Goal: Find specific page/section: Find specific page/section

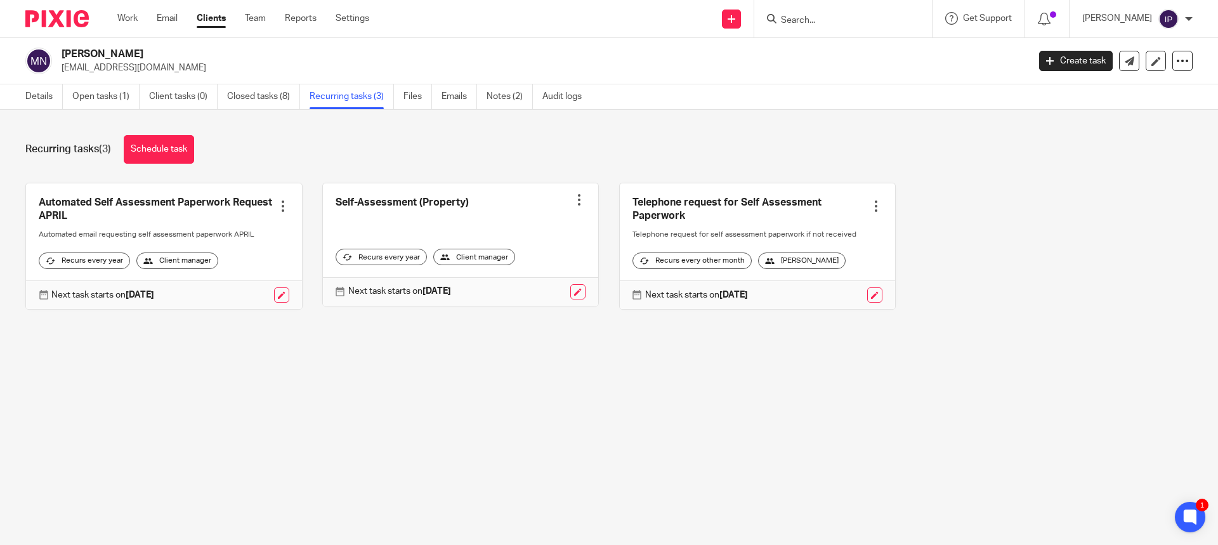
click at [833, 25] on input "Search" at bounding box center [837, 20] width 114 height 11
type input "[PERSON_NAME]"
click button "submit" at bounding box center [0, 0] width 0 height 0
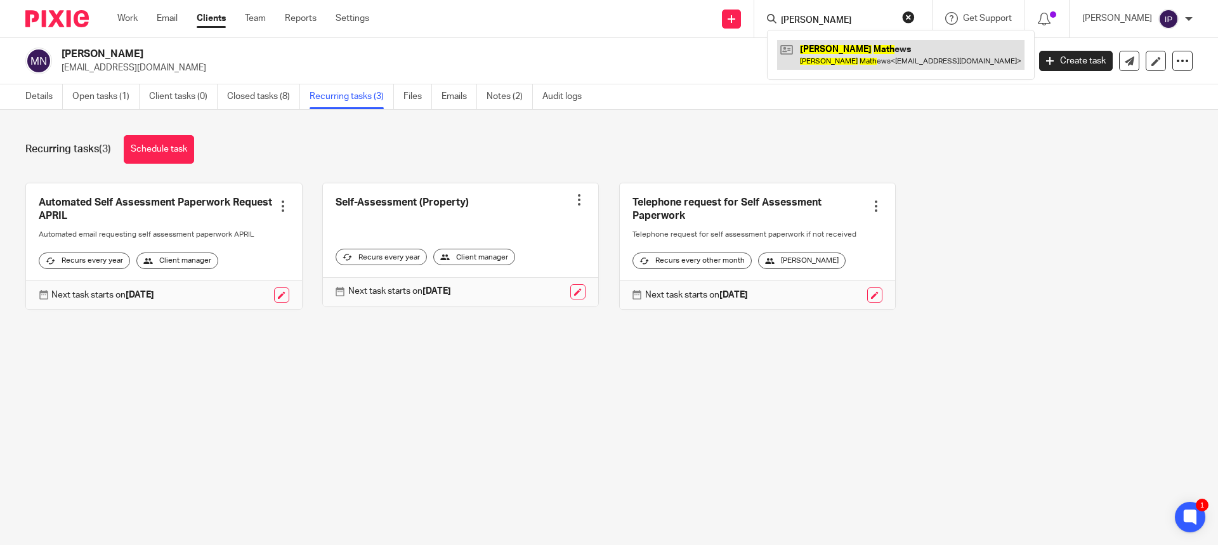
click at [915, 61] on link at bounding box center [901, 54] width 248 height 29
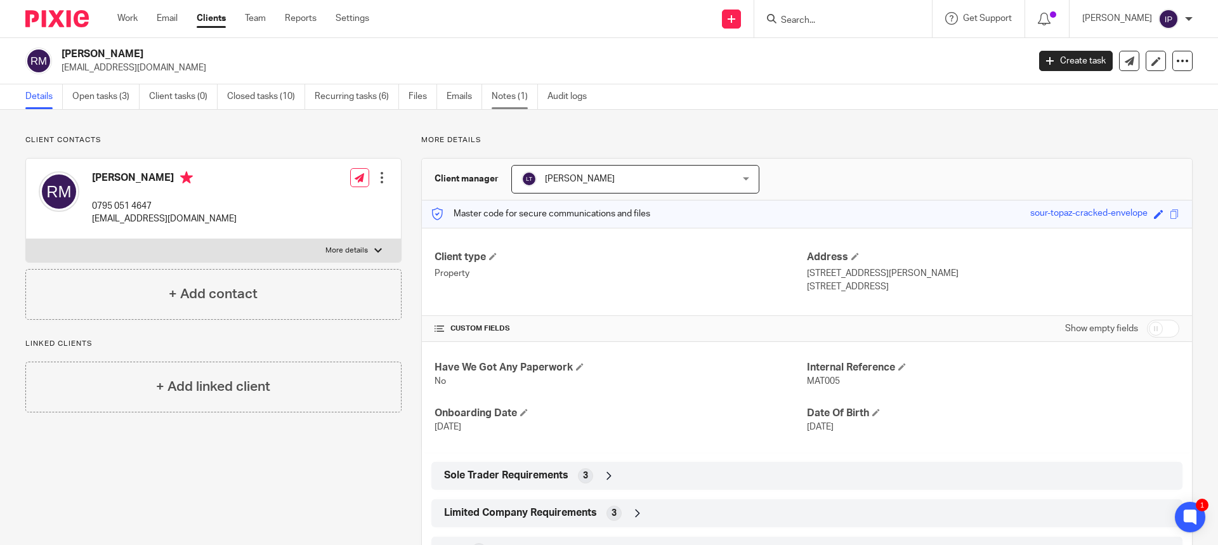
click at [513, 95] on link "Notes (1)" at bounding box center [515, 96] width 46 height 25
